Goal: Task Accomplishment & Management: Manage account settings

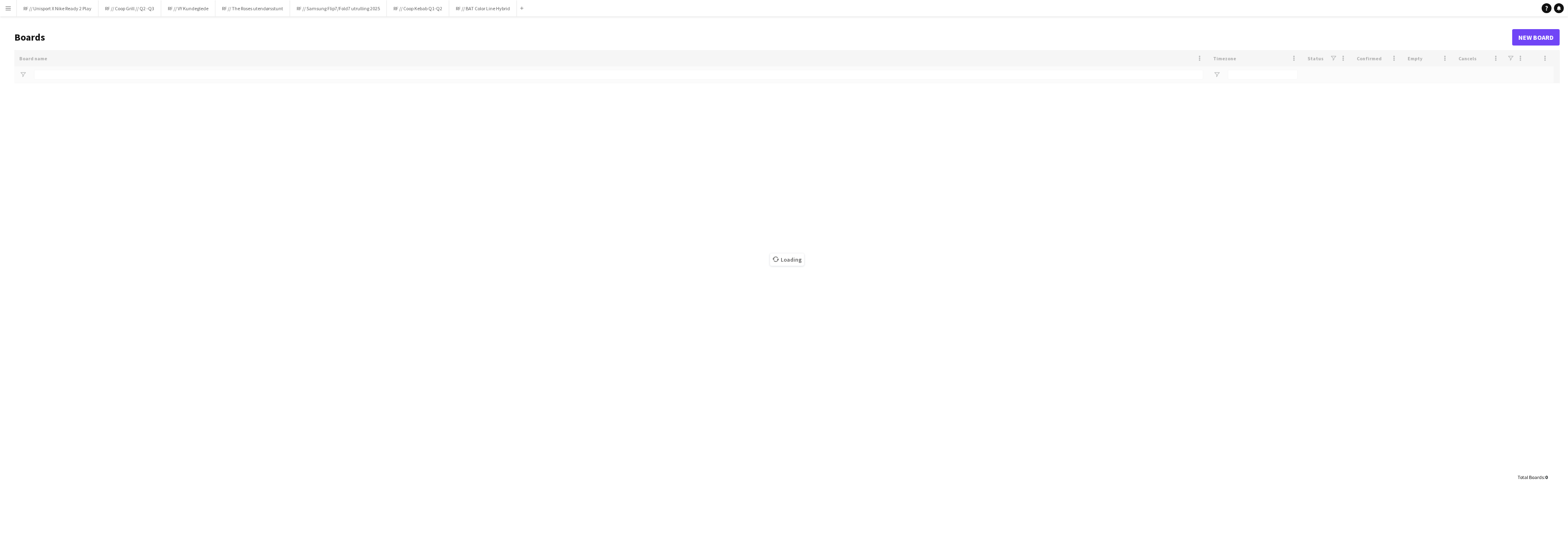
type input "**********"
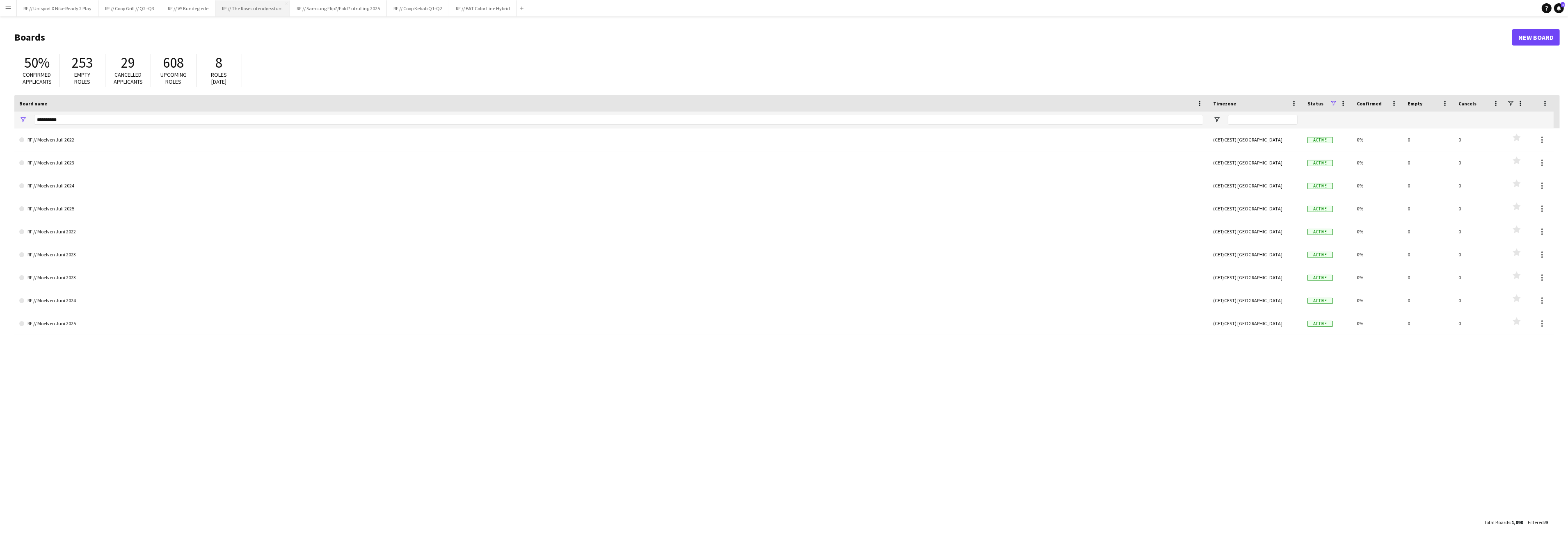
click at [262, 9] on button "RF // The Roses utendørsstunt Close" at bounding box center [253, 9] width 75 height 16
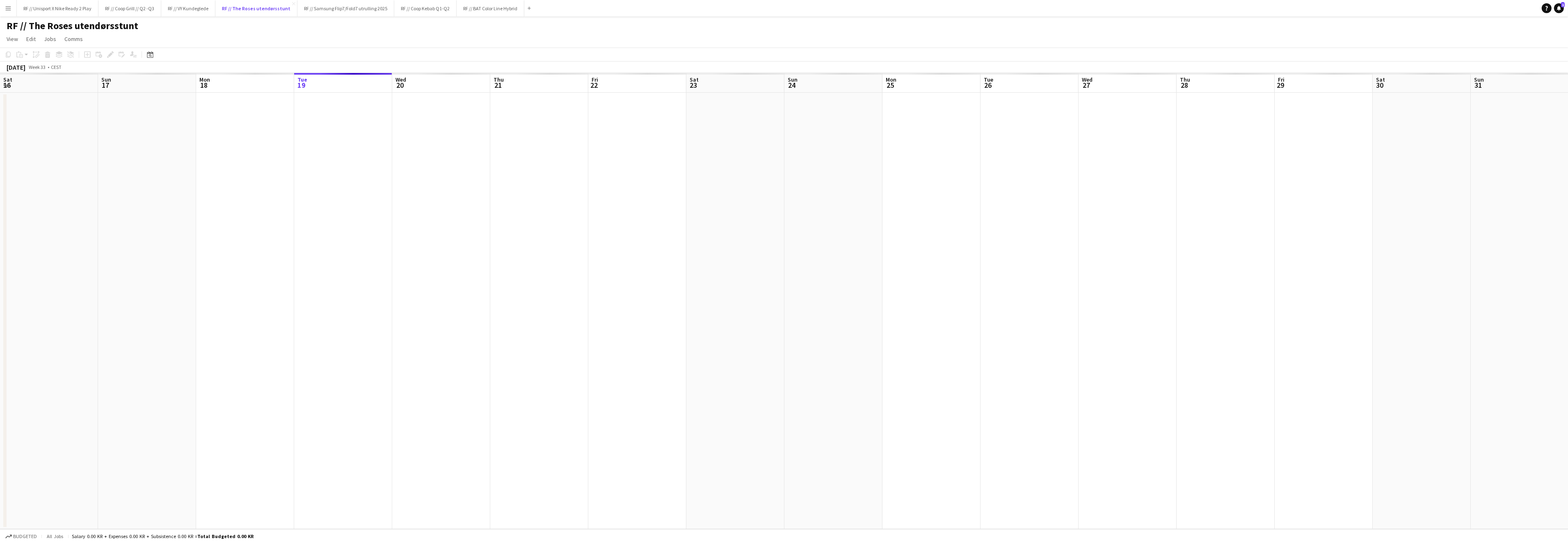
scroll to position [0, 195]
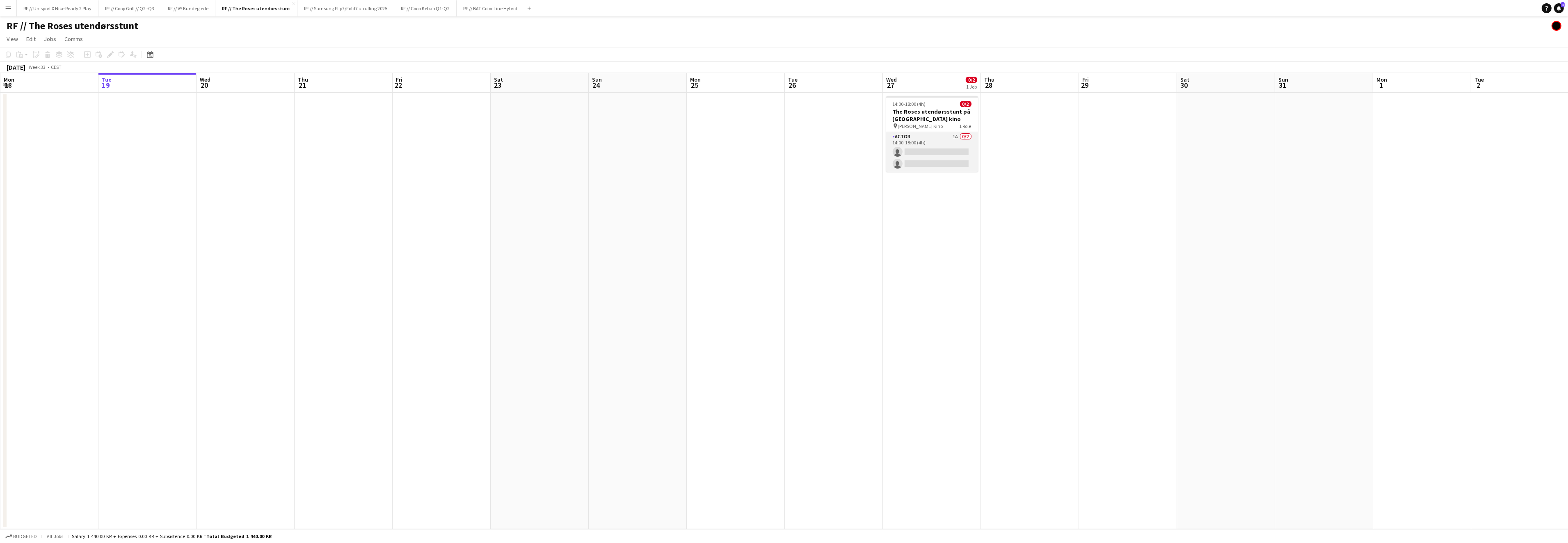
click at [936, 150] on app-card-role "Actor 1A 0/2 14:00-18:00 (4h) single-neutral-actions single-neutral-actions" at bounding box center [932, 152] width 92 height 40
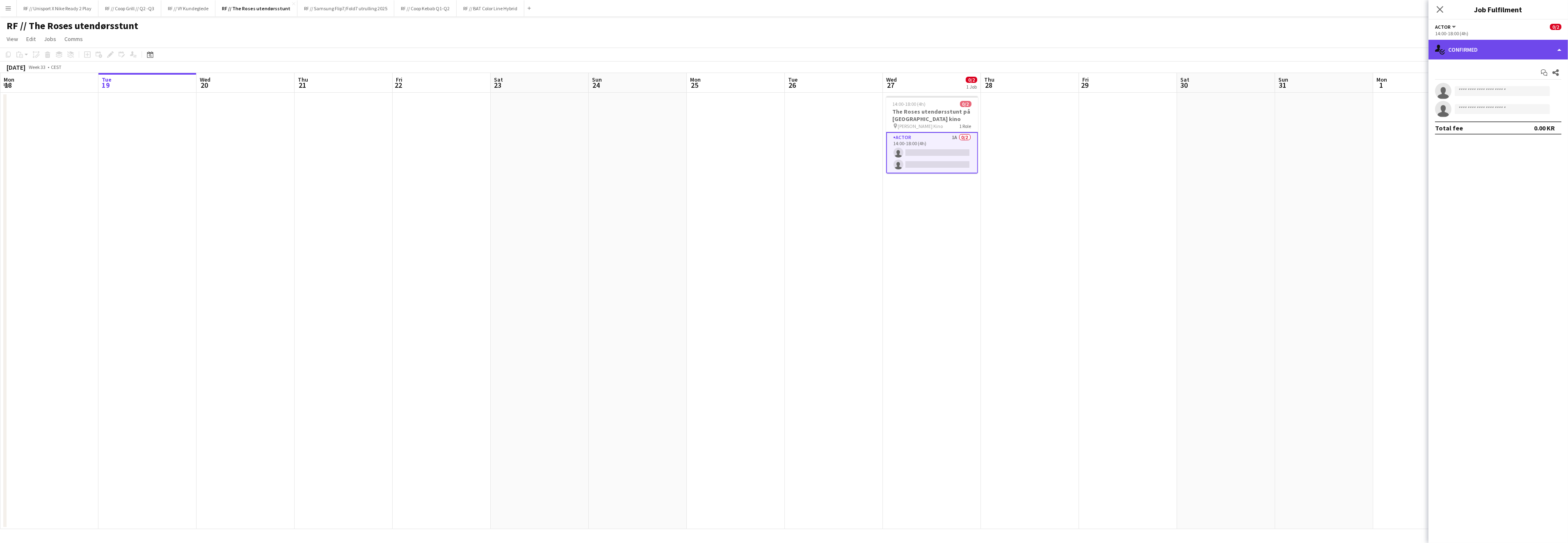
click at [1551, 50] on div "single-neutral-actions-check-2 Confirmed" at bounding box center [1498, 49] width 139 height 19
click at [1522, 128] on div "single-neutral-actions-information Applicants" at bounding box center [1525, 133] width 81 height 16
click at [1440, 108] on app-user-avatar at bounding box center [1443, 112] width 16 height 16
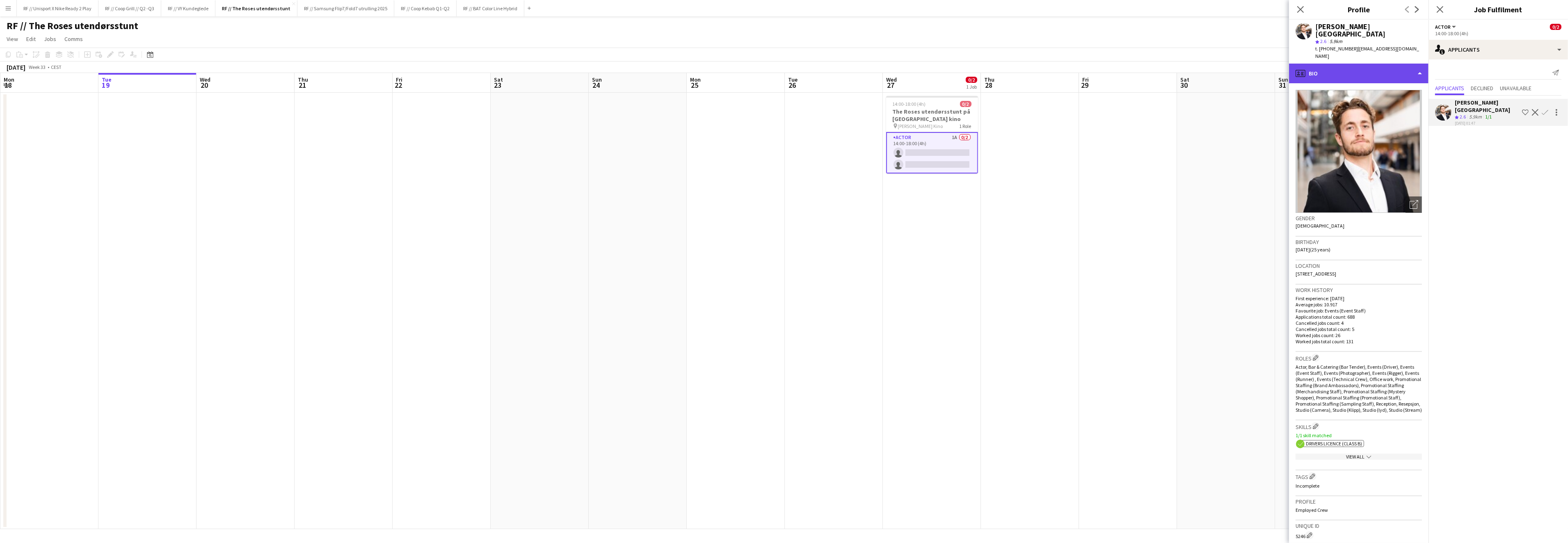
click at [1396, 63] on div "profile Bio" at bounding box center [1359, 73] width 139 height 19
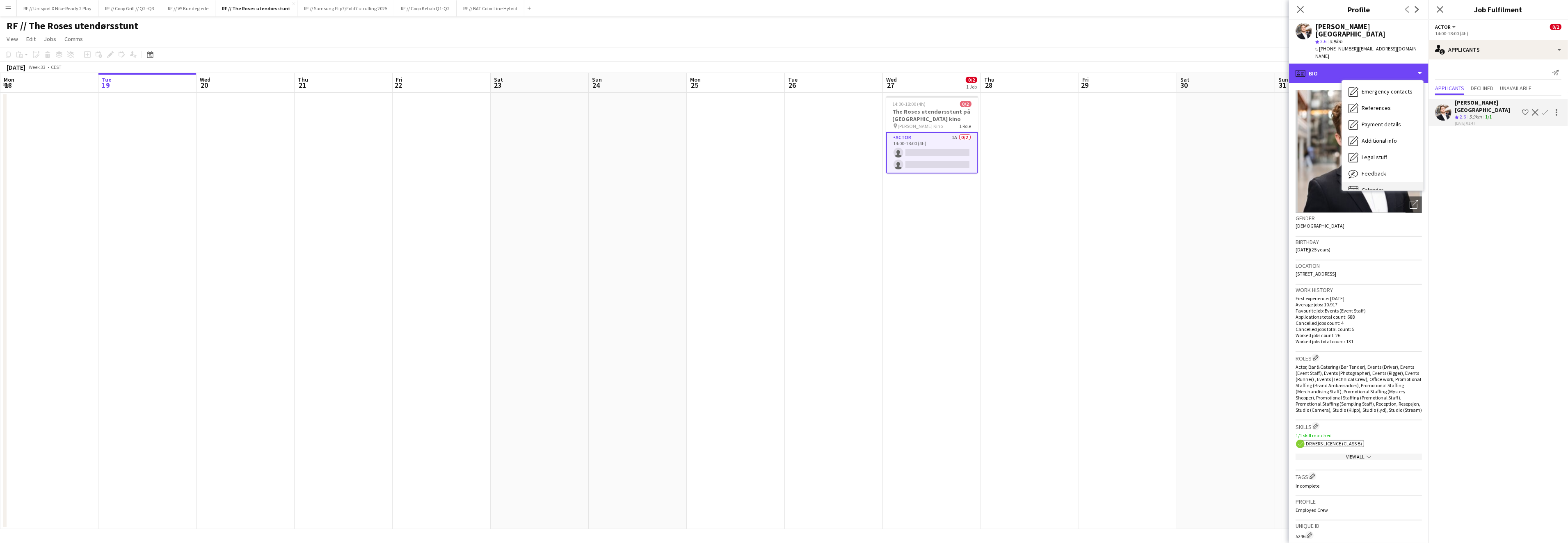
scroll to position [77, 0]
click at [1379, 159] on span "Feedback" at bounding box center [1374, 163] width 24 height 7
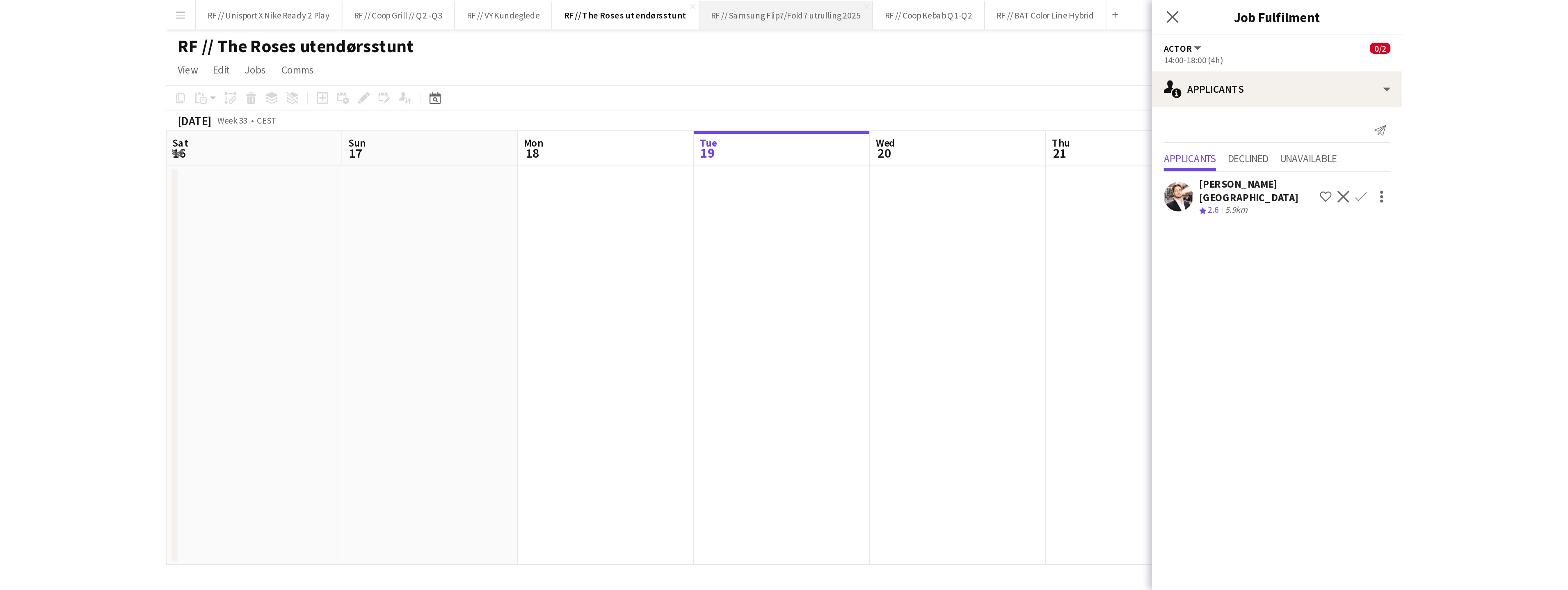
scroll to position [0, 195]
